Goal: Information Seeking & Learning: Stay updated

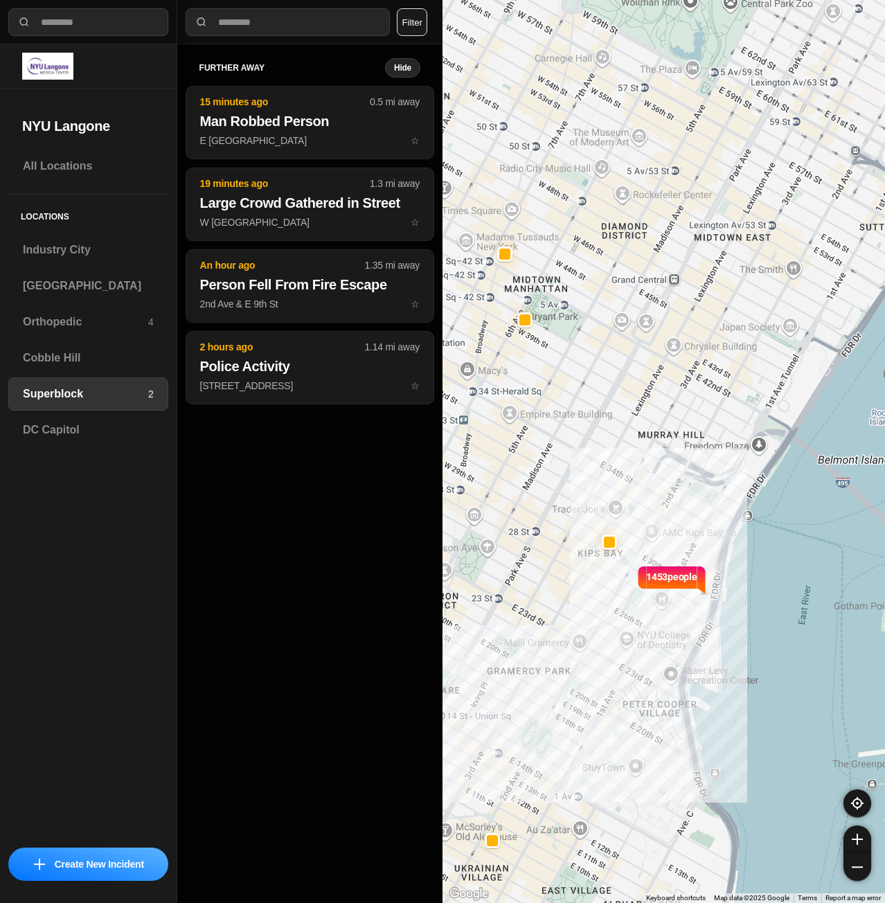
select select "*"
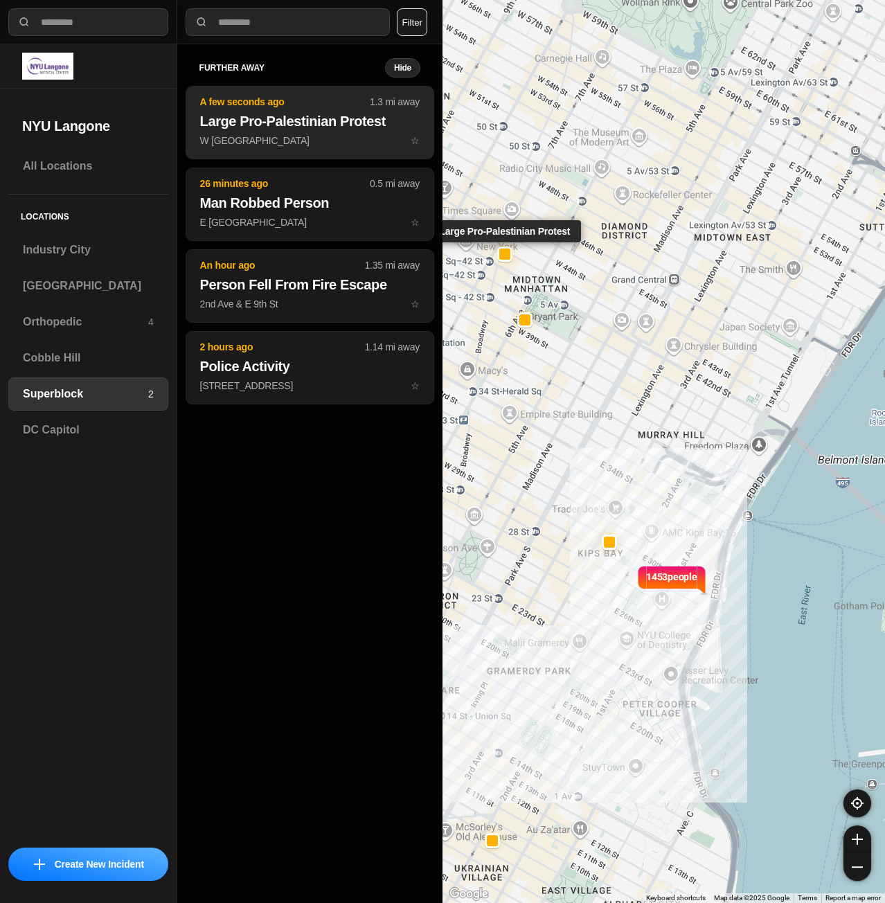
click at [277, 130] on h2 "Large Pro-Palestinian Protest" at bounding box center [310, 121] width 220 height 19
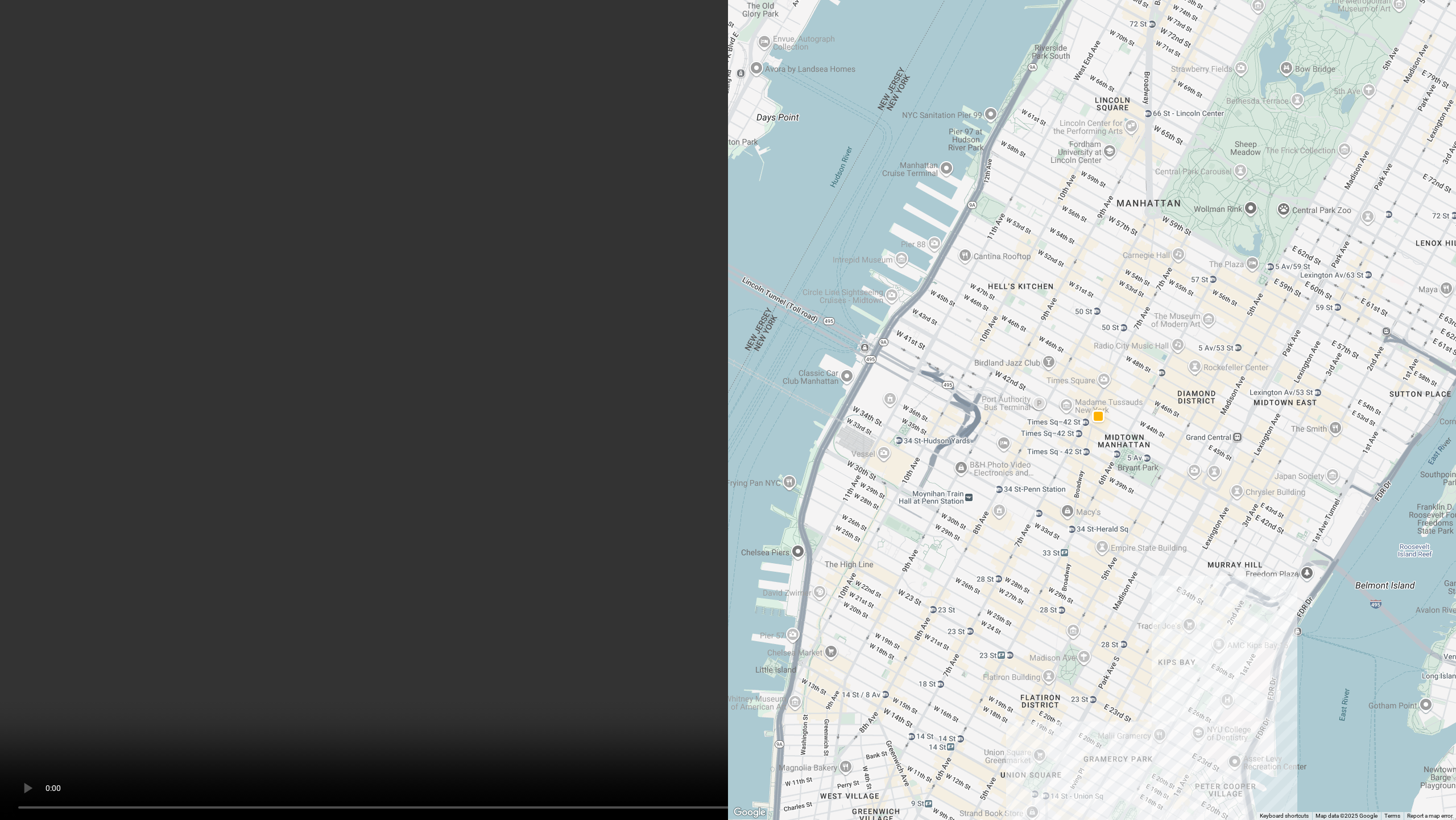
click at [727, 251] on video at bounding box center [728, 410] width 1456 height 820
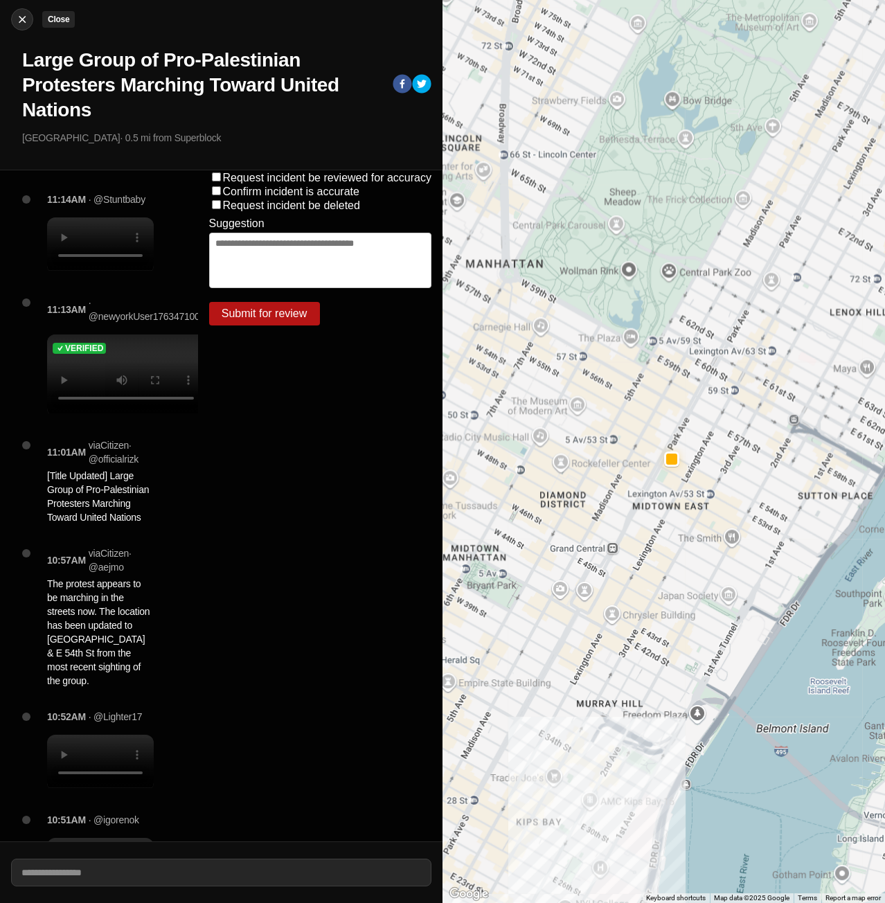
click at [29, 24] on div at bounding box center [22, 19] width 21 height 14
select select "*"
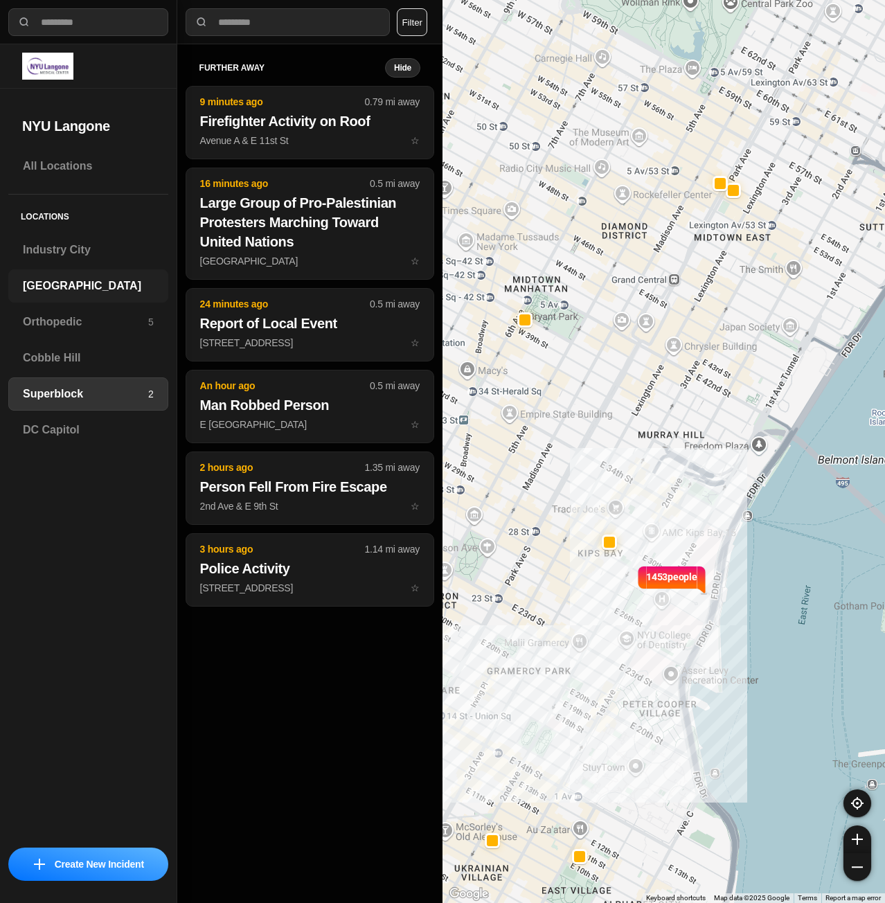
click at [49, 284] on h3 "[GEOGRAPHIC_DATA]" at bounding box center [88, 286] width 131 height 17
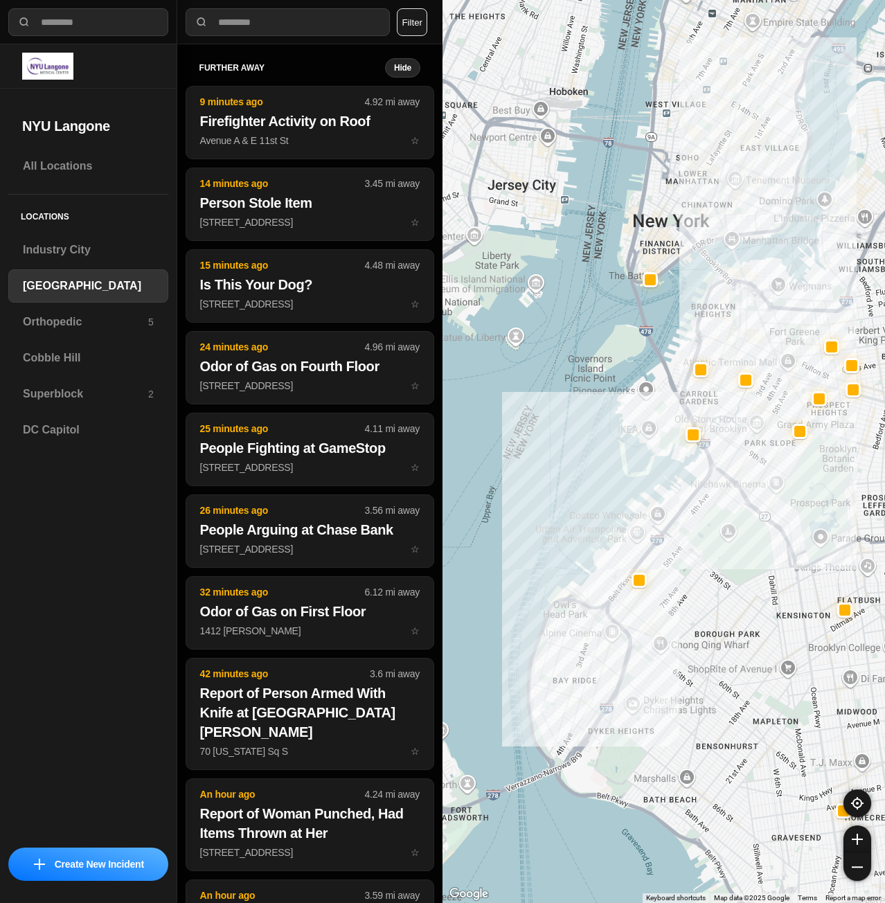
drag, startPoint x: 781, startPoint y: 368, endPoint x: 748, endPoint y: 567, distance: 202.3
click at [748, 567] on div at bounding box center [664, 451] width 443 height 903
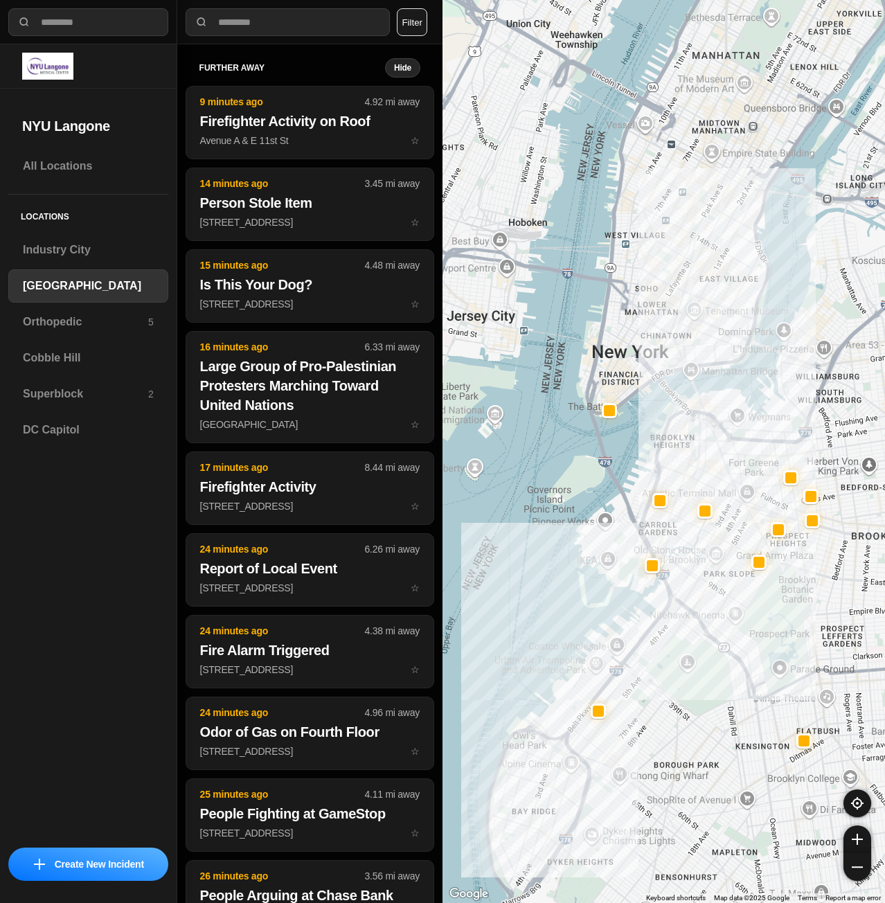
drag, startPoint x: 790, startPoint y: 311, endPoint x: 743, endPoint y: 420, distance: 119.2
click at [743, 420] on div at bounding box center [664, 451] width 443 height 903
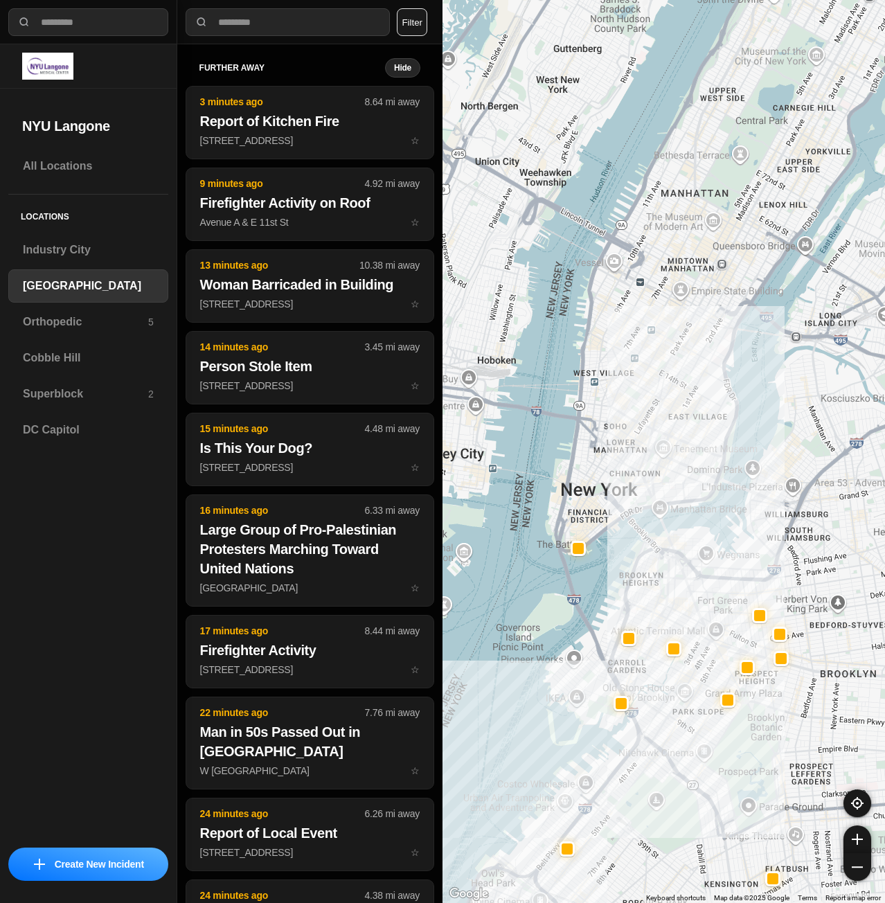
drag, startPoint x: 765, startPoint y: 283, endPoint x: 752, endPoint y: 360, distance: 77.9
click at [752, 360] on div at bounding box center [664, 451] width 443 height 903
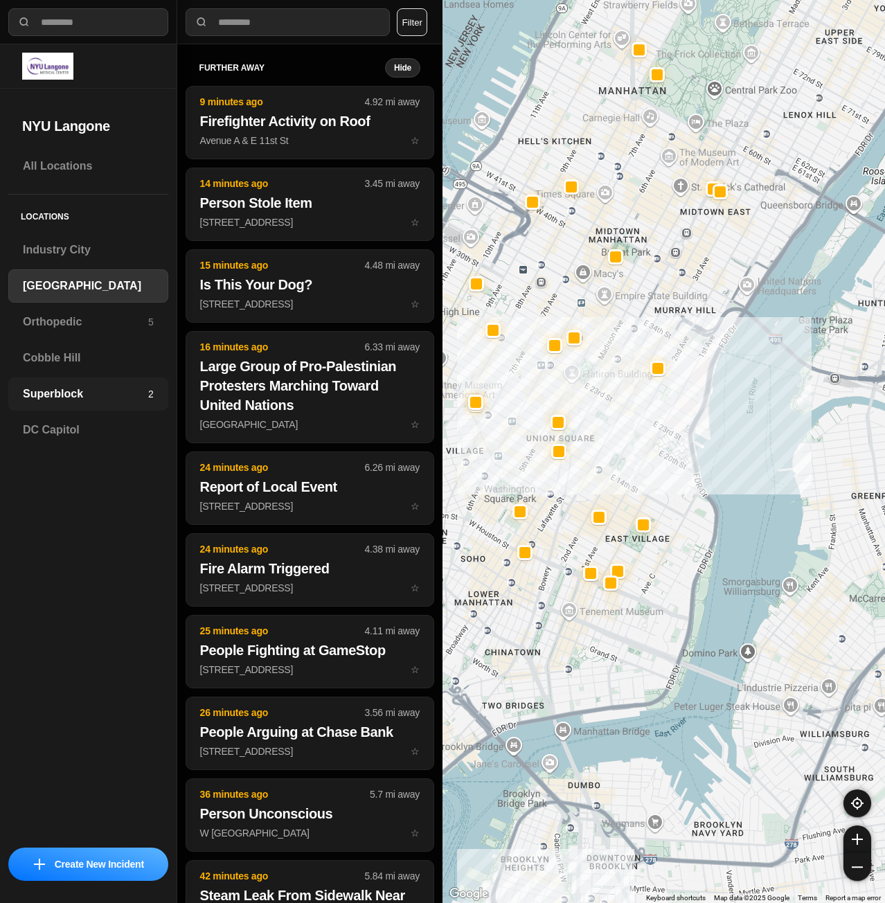
click at [87, 402] on div "Superblock 2" at bounding box center [88, 394] width 160 height 33
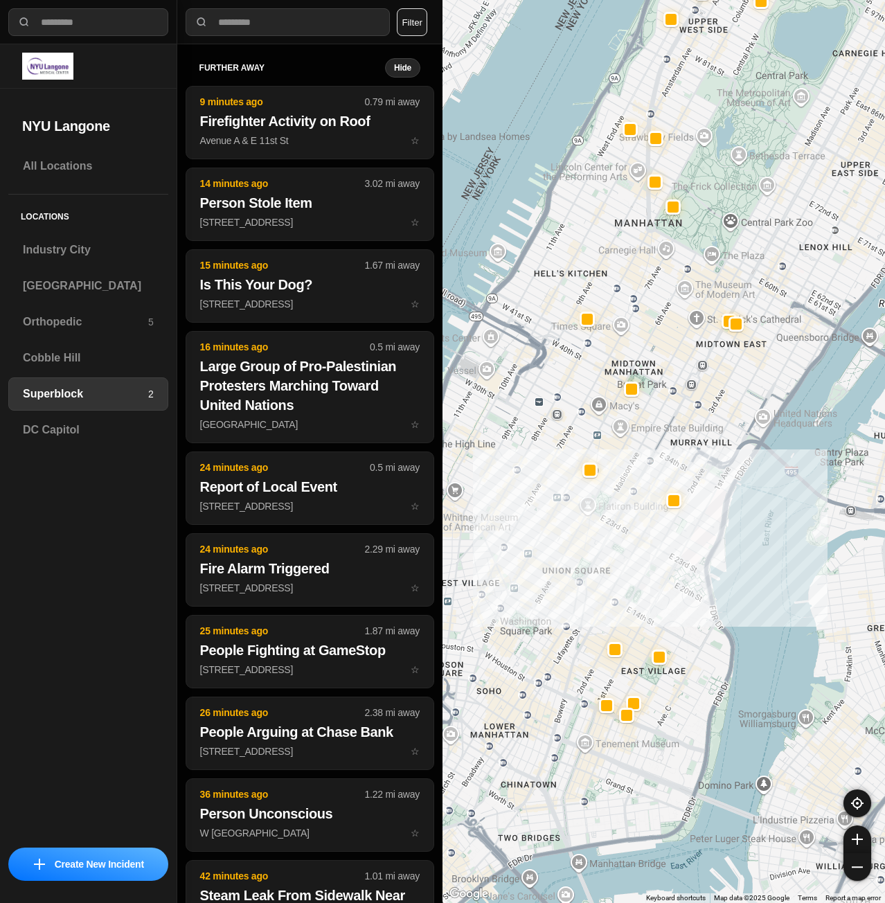
drag, startPoint x: 632, startPoint y: 674, endPoint x: 750, endPoint y: 630, distance: 125.8
click at [749, 630] on div at bounding box center [664, 451] width 443 height 903
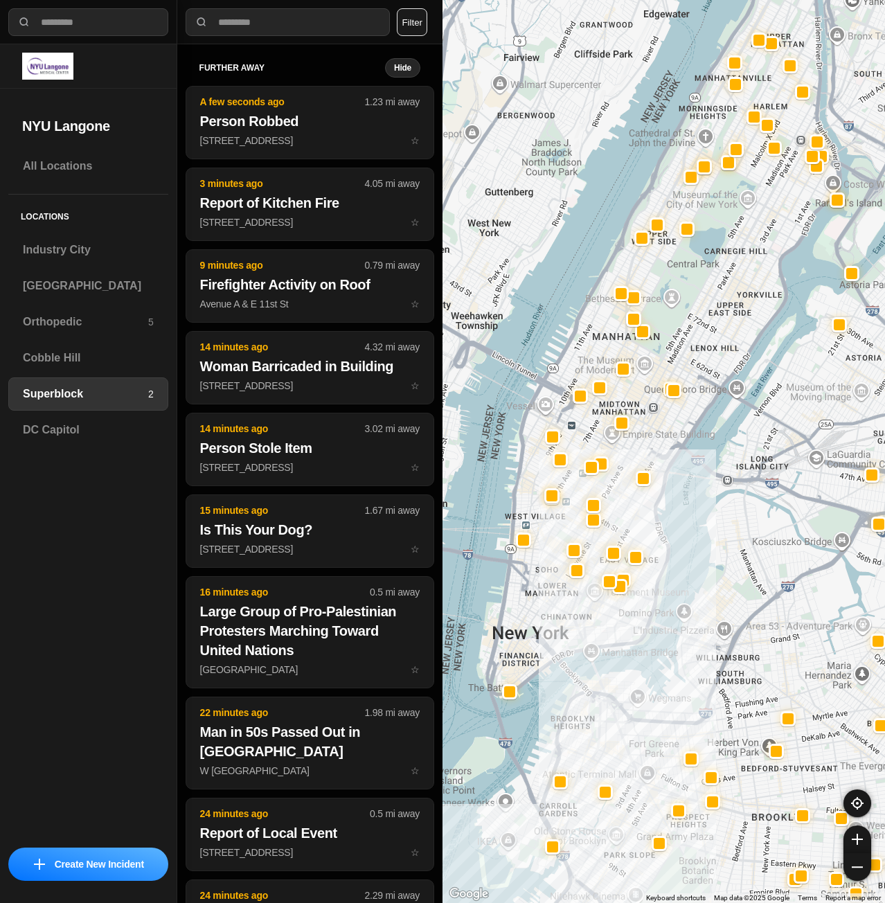
drag, startPoint x: 660, startPoint y: 514, endPoint x: 671, endPoint y: 542, distance: 29.8
click at [671, 542] on div at bounding box center [664, 451] width 443 height 903
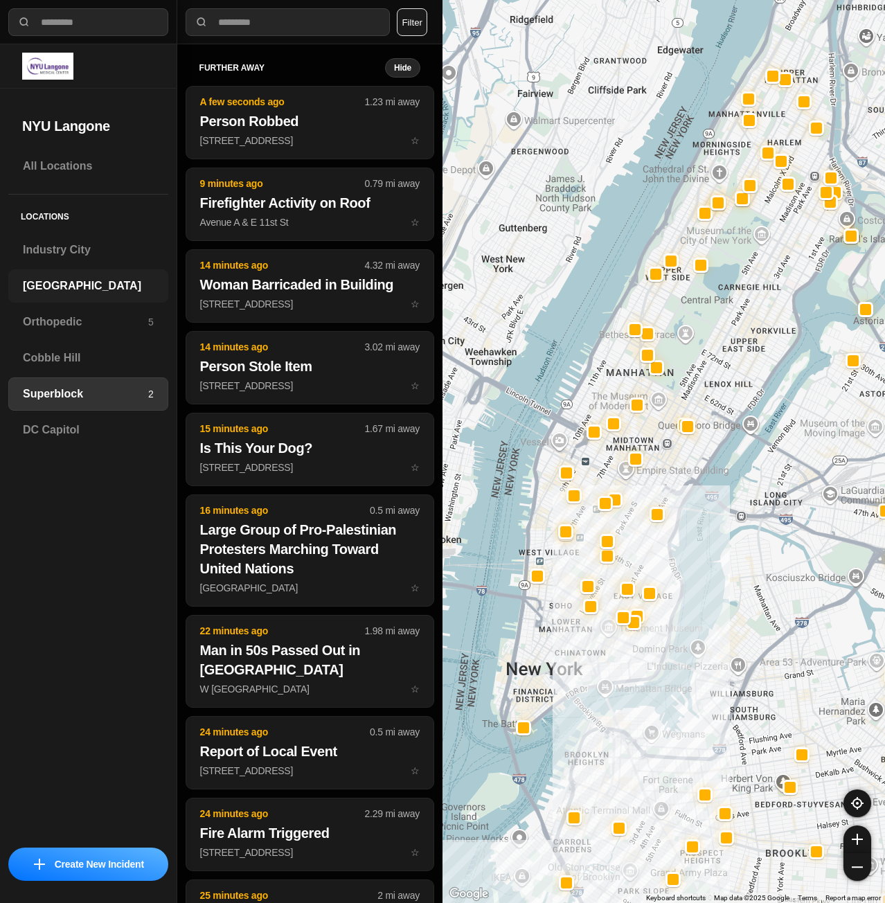
click at [69, 290] on h3 "[GEOGRAPHIC_DATA]" at bounding box center [88, 286] width 131 height 17
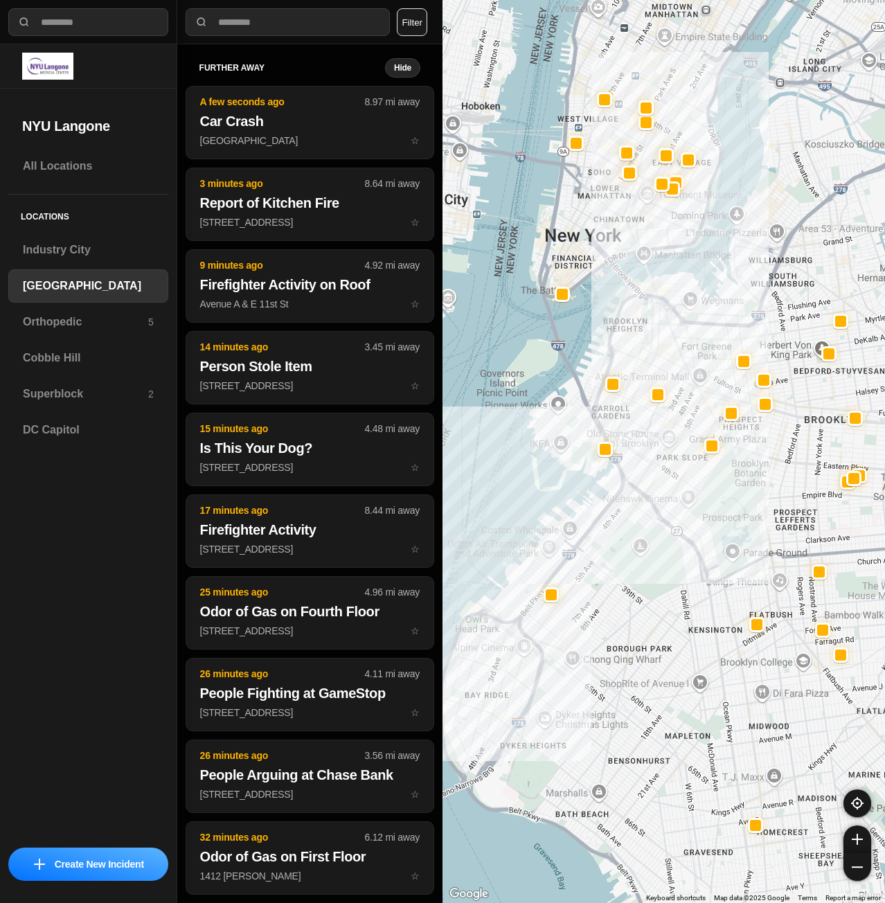
drag, startPoint x: 684, startPoint y: 583, endPoint x: 670, endPoint y: 653, distance: 72.1
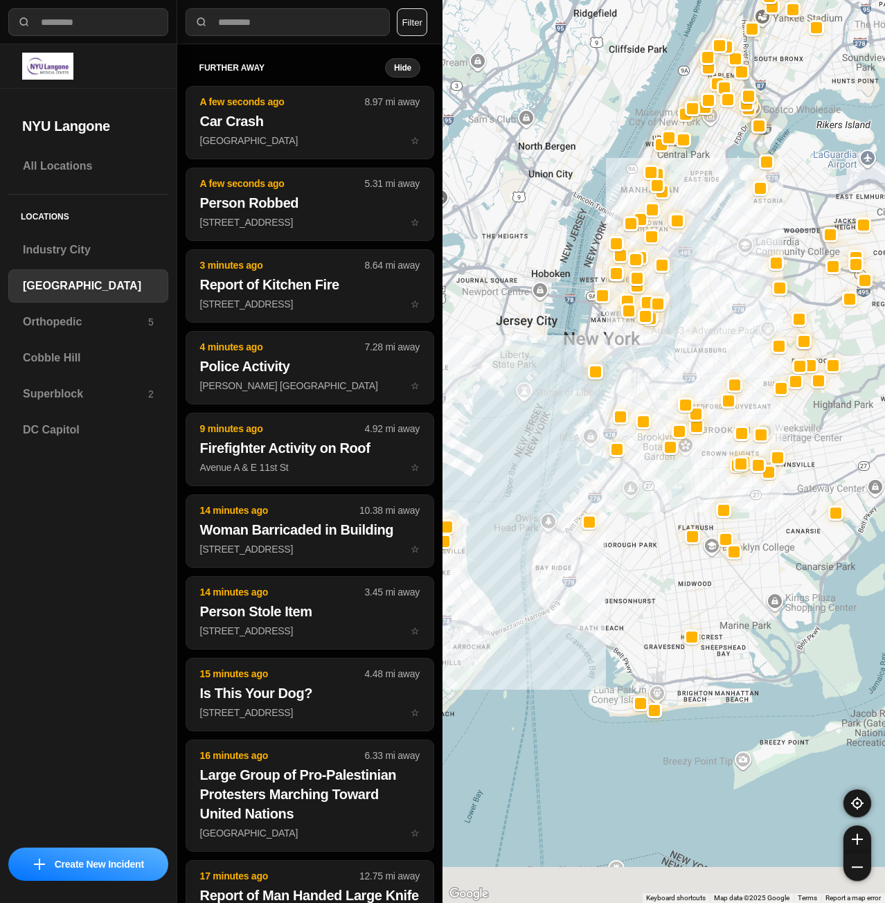
drag, startPoint x: 682, startPoint y: 691, endPoint x: 650, endPoint y: 581, distance: 114.5
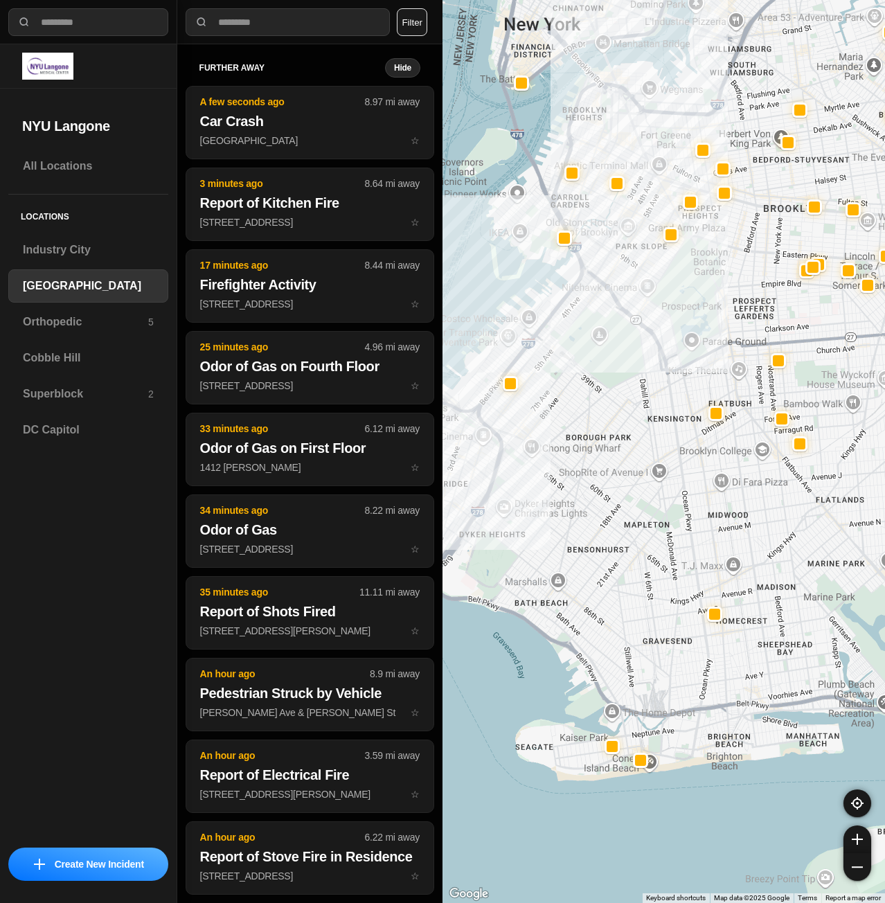
drag, startPoint x: 581, startPoint y: 551, endPoint x: 613, endPoint y: 556, distance: 32.1
click at [613, 556] on div at bounding box center [664, 451] width 443 height 903
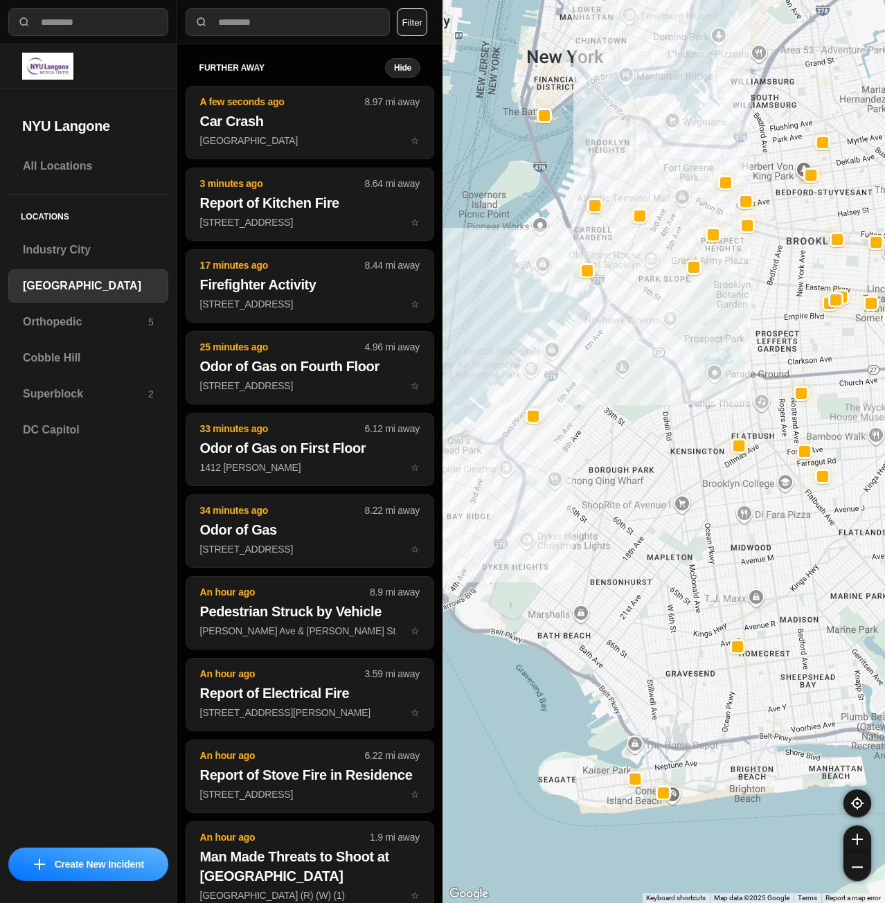
drag, startPoint x: 610, startPoint y: 546, endPoint x: 610, endPoint y: 582, distance: 36.0
click at [610, 582] on div at bounding box center [664, 451] width 443 height 903
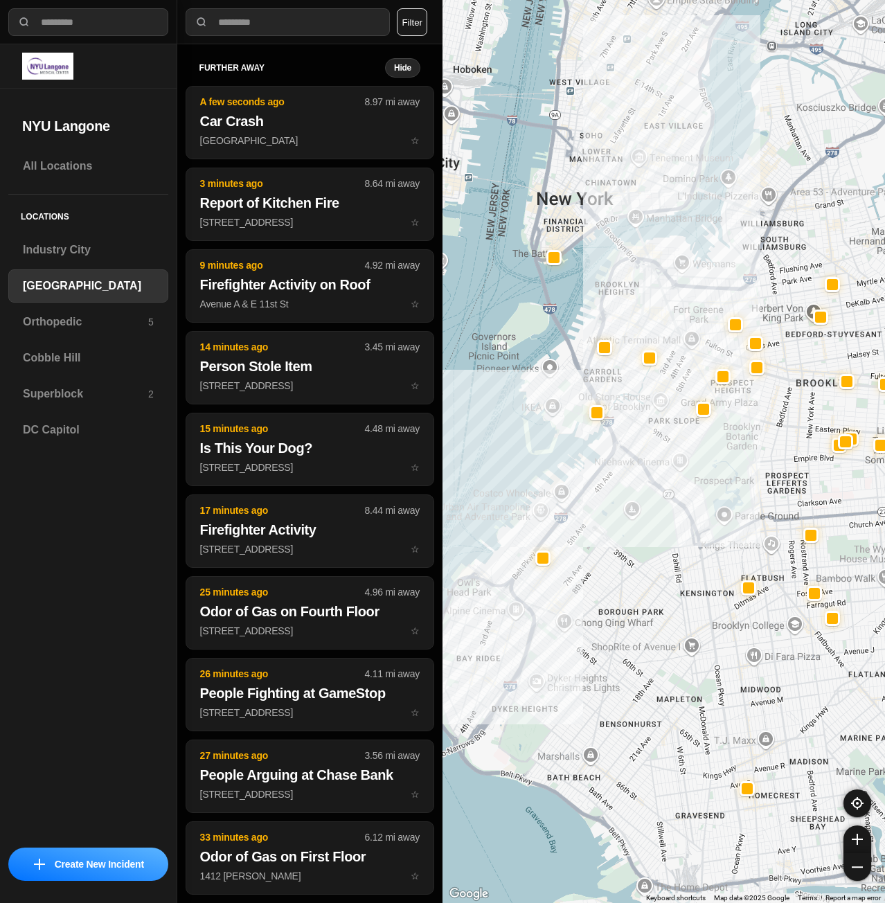
drag, startPoint x: 620, startPoint y: 478, endPoint x: 622, endPoint y: 508, distance: 29.9
click at [622, 508] on div at bounding box center [664, 451] width 443 height 903
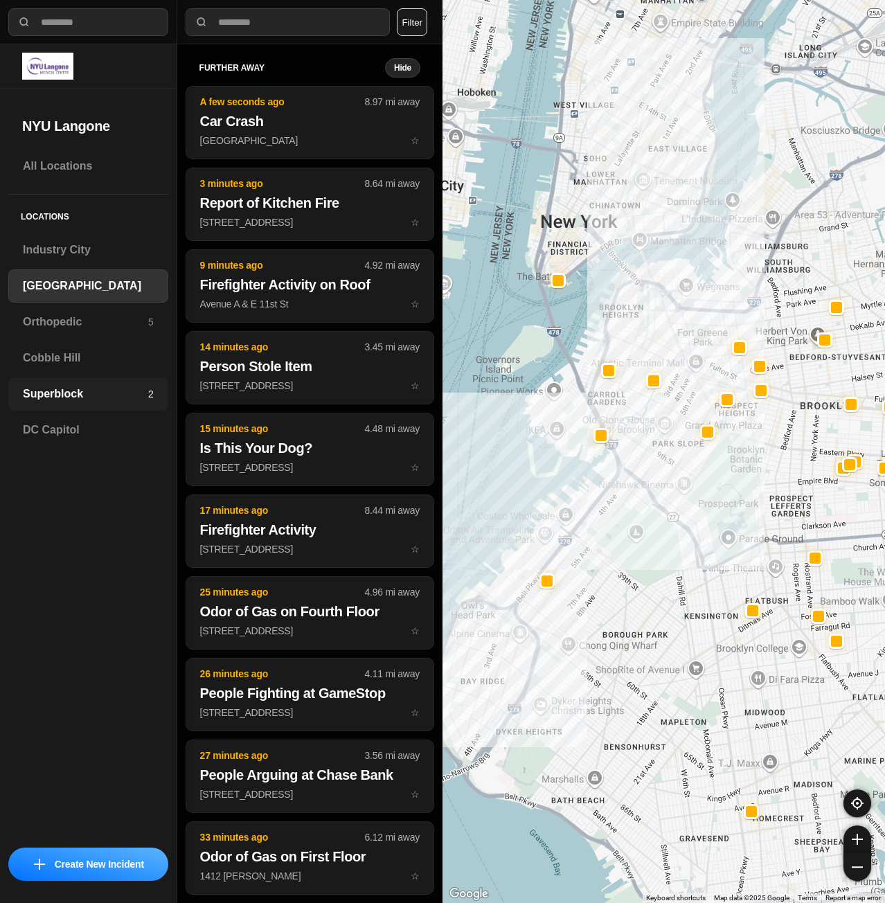
click at [89, 409] on div "Superblock 2" at bounding box center [88, 394] width 160 height 33
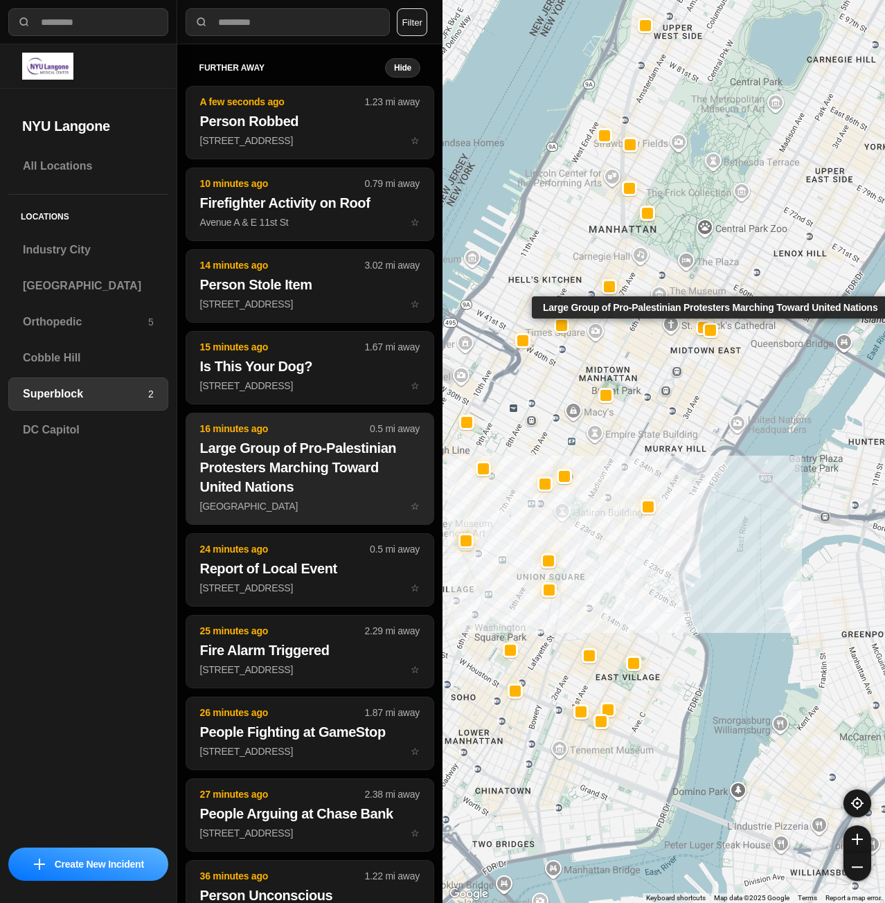
click at [226, 477] on h2 "Large Group of Pro-Palestinian Protesters Marching Toward United Nations" at bounding box center [310, 468] width 220 height 58
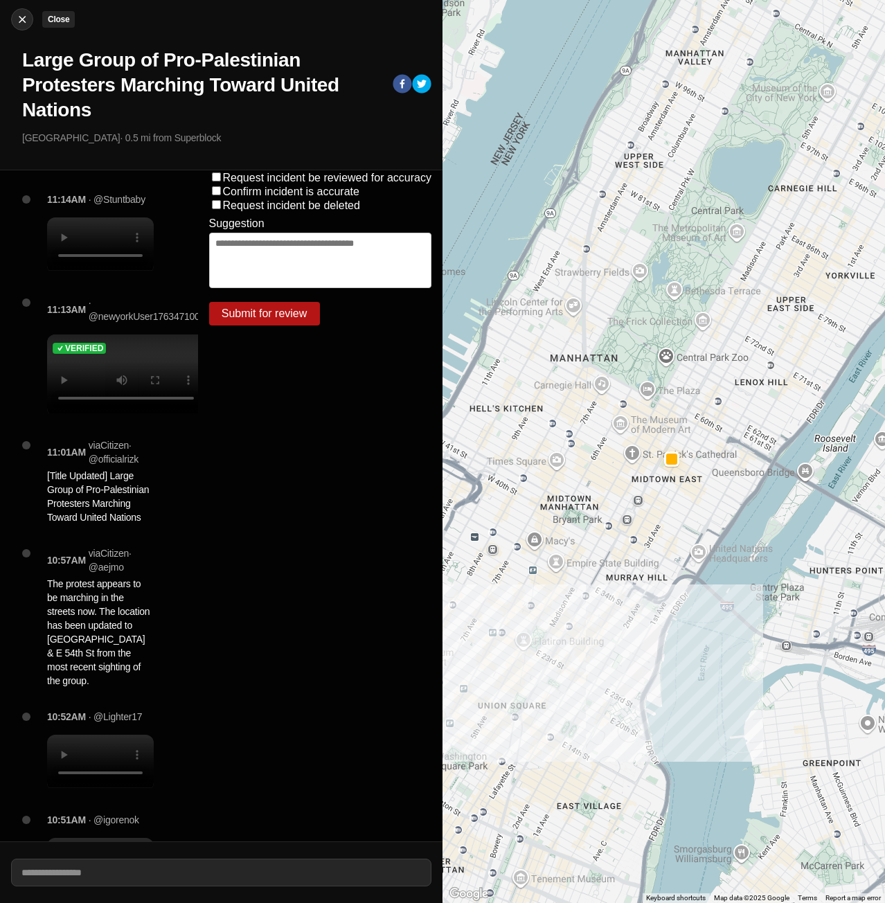
click at [25, 16] on img at bounding box center [22, 19] width 14 height 14
select select "*"
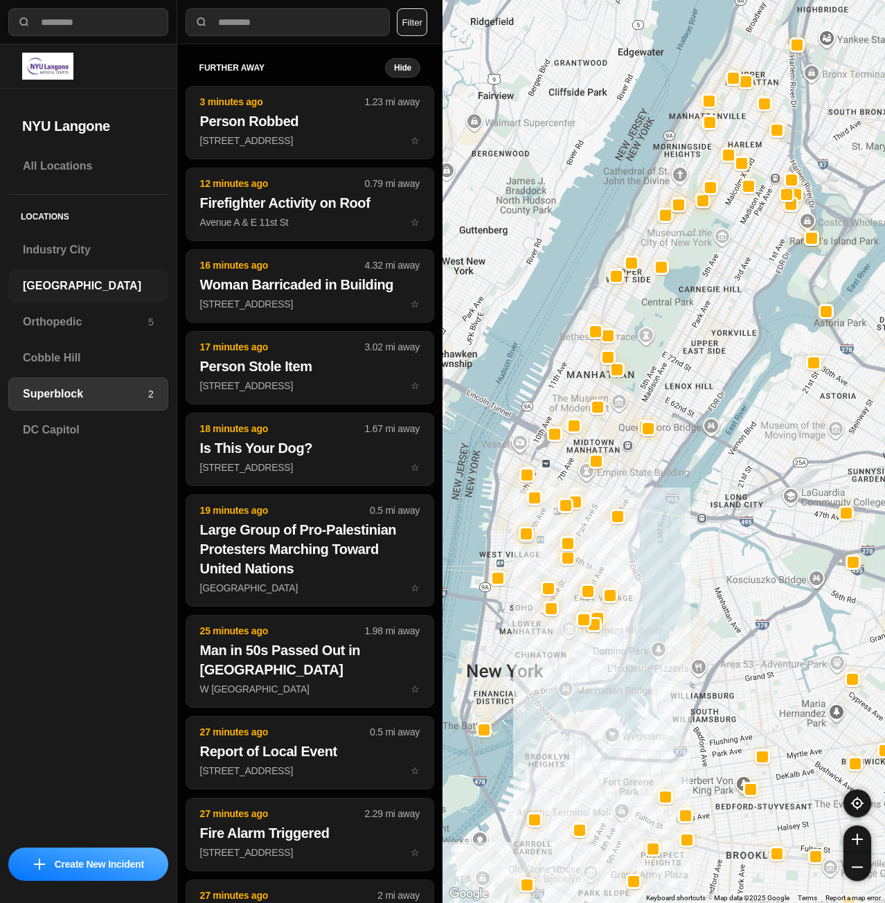
click at [57, 279] on h3 "[GEOGRAPHIC_DATA]" at bounding box center [88, 286] width 131 height 17
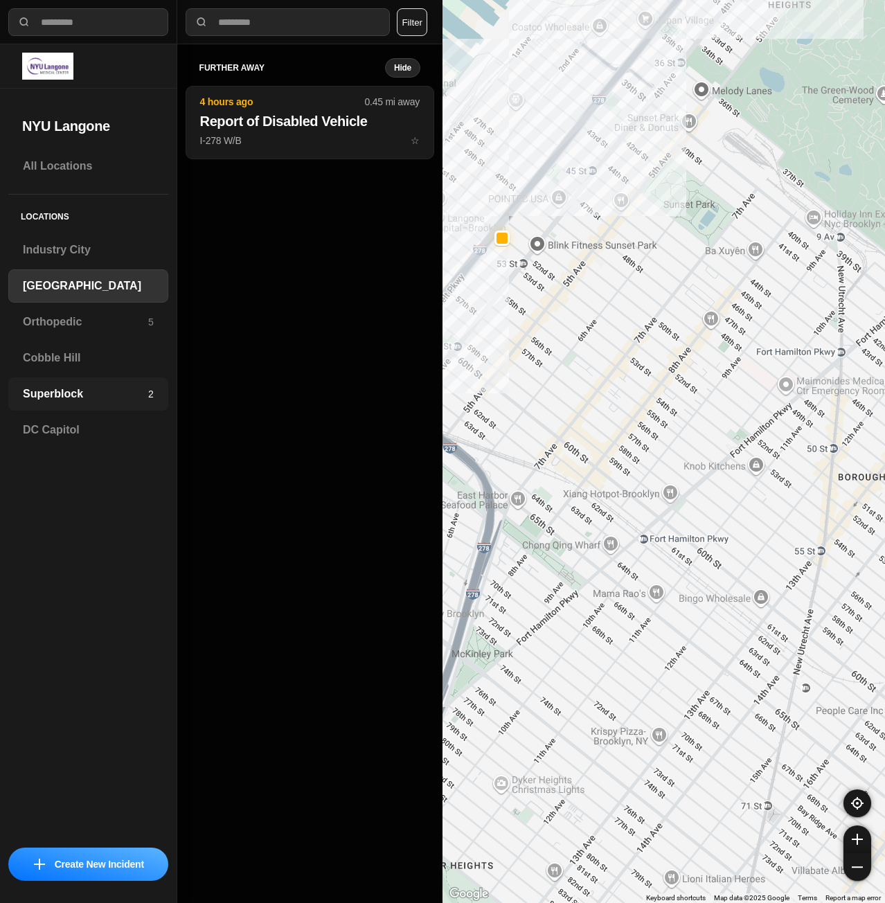
click at [123, 400] on h3 "Superblock" at bounding box center [85, 394] width 125 height 17
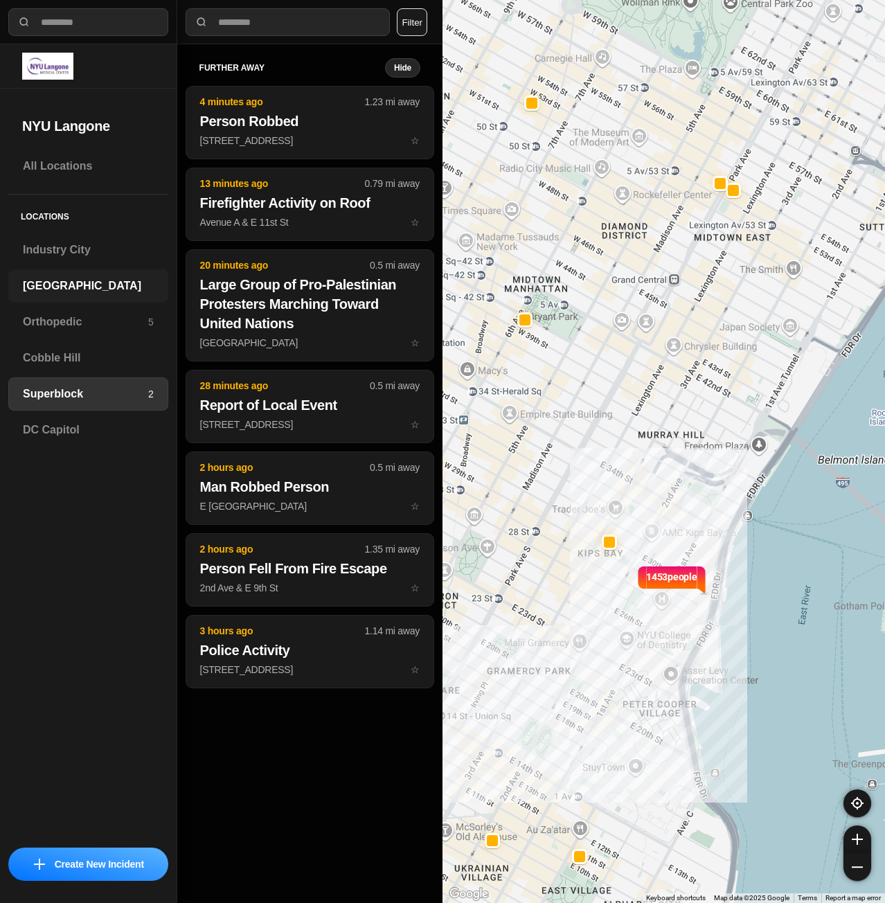
click at [63, 288] on h3 "[GEOGRAPHIC_DATA]" at bounding box center [88, 286] width 131 height 17
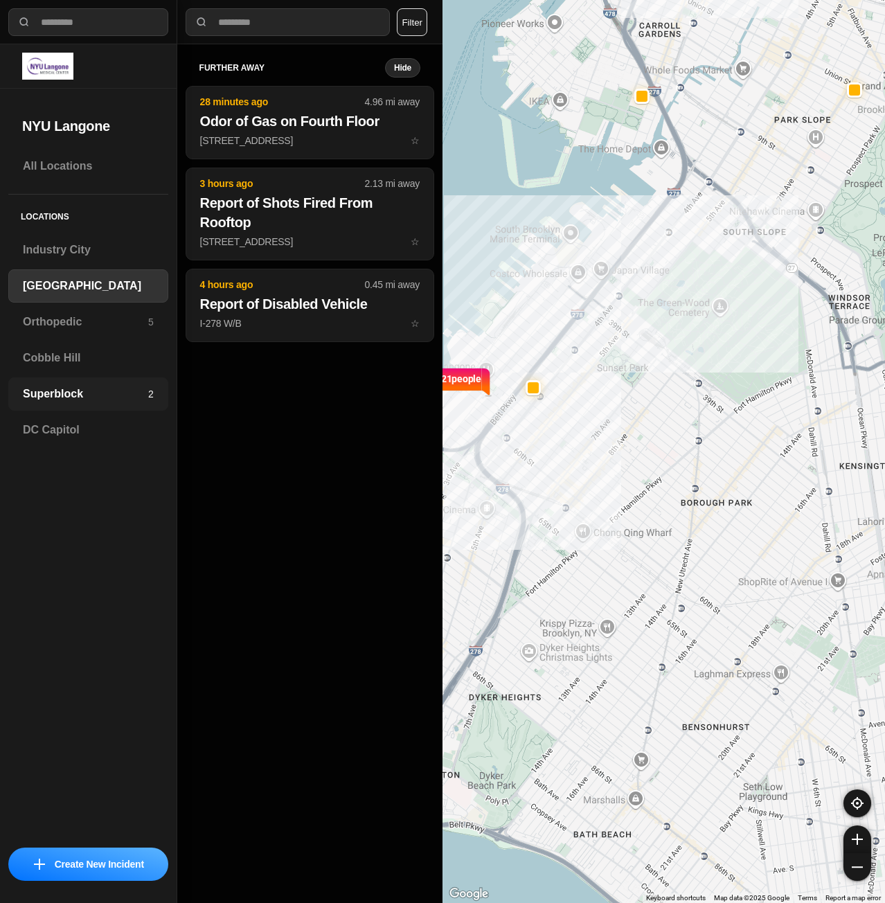
click at [81, 391] on h3 "Superblock" at bounding box center [85, 394] width 125 height 17
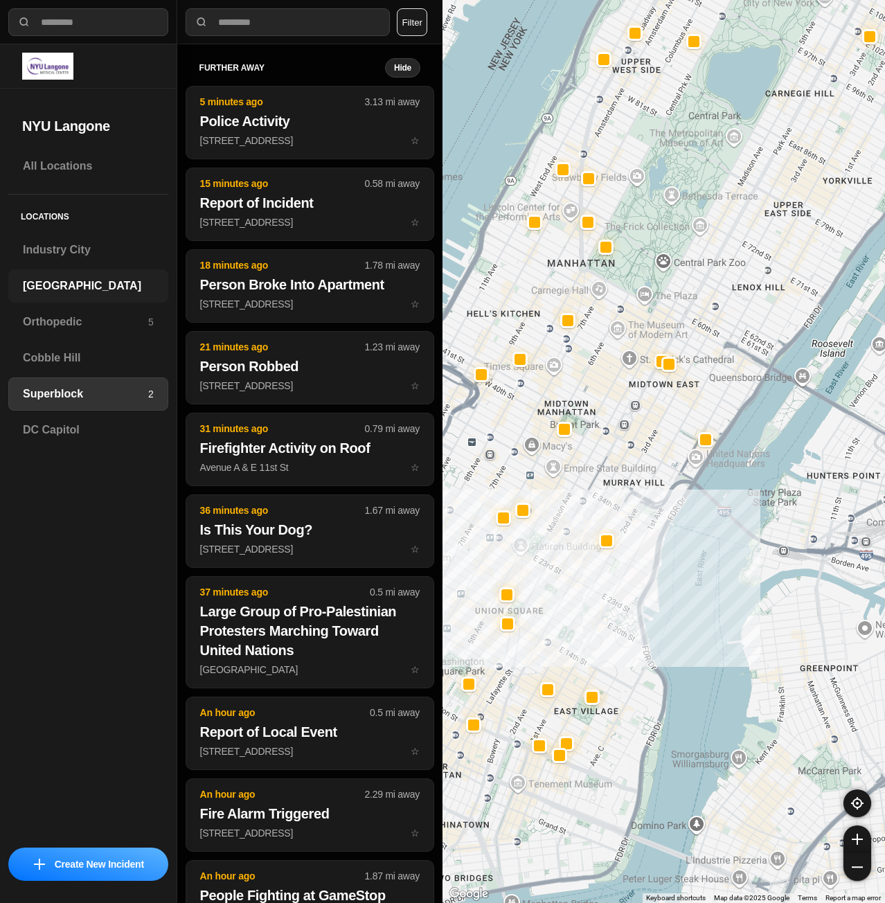
click at [82, 277] on div "[GEOGRAPHIC_DATA]" at bounding box center [88, 285] width 160 height 33
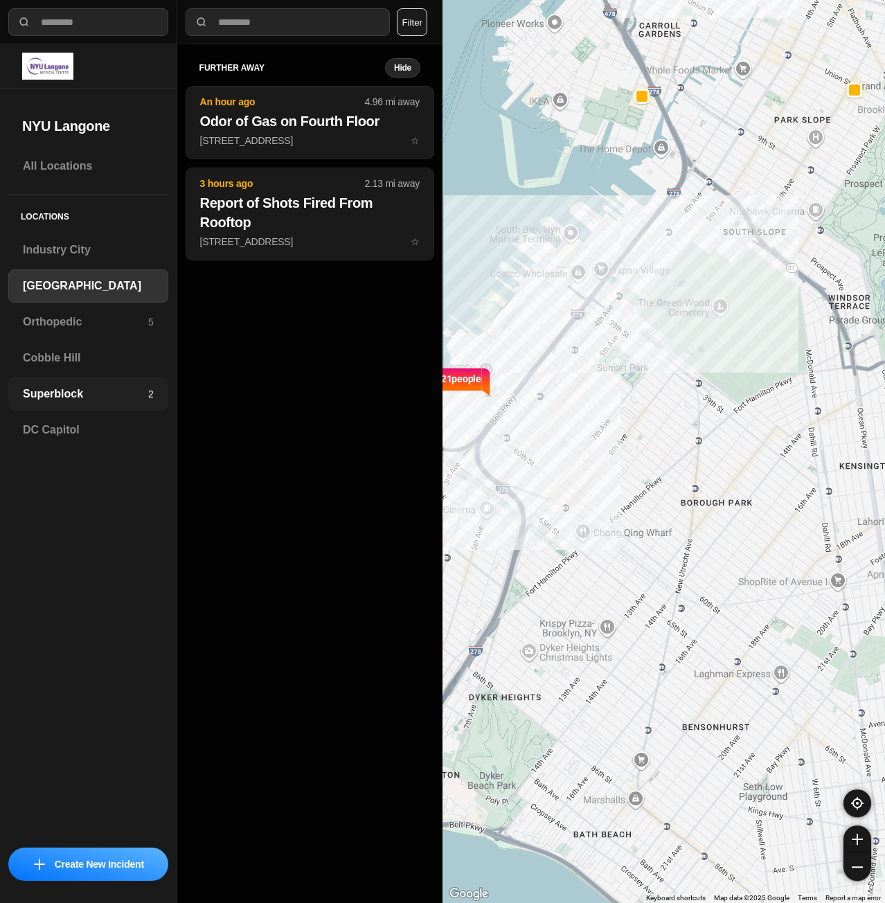
click at [62, 393] on h3 "Superblock" at bounding box center [85, 394] width 125 height 17
